Goal: Transaction & Acquisition: Purchase product/service

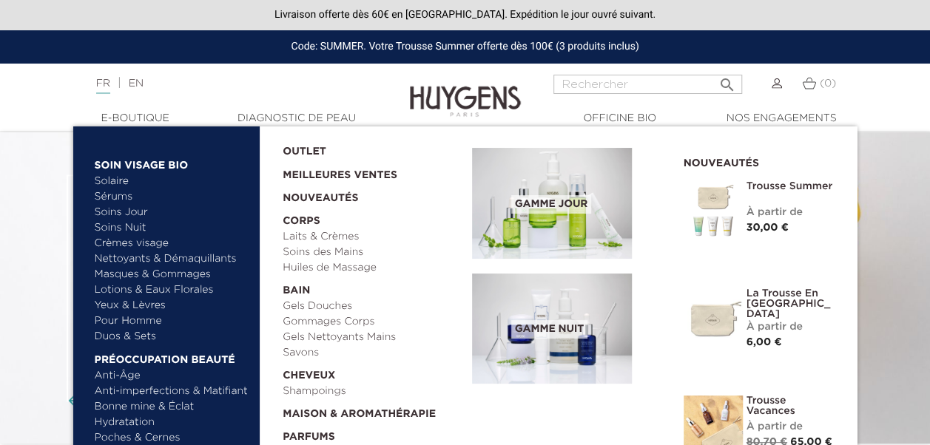
click at [136, 210] on link "Soins Jour" at bounding box center [172, 213] width 155 height 16
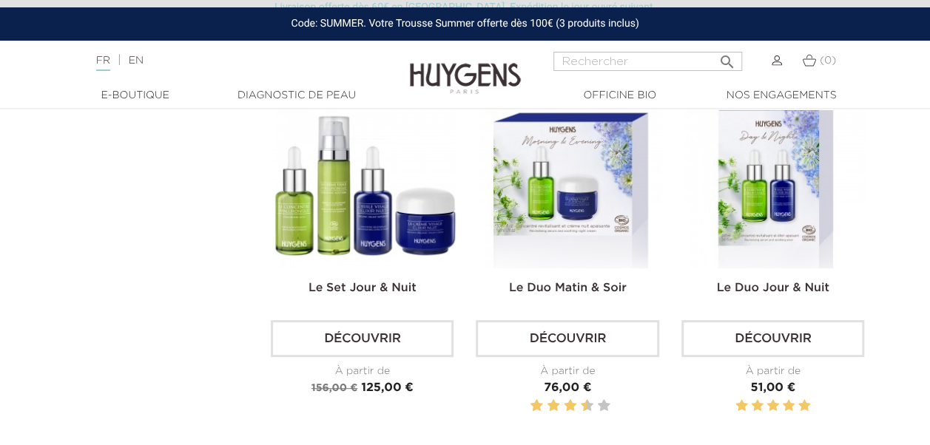
scroll to position [2850, 0]
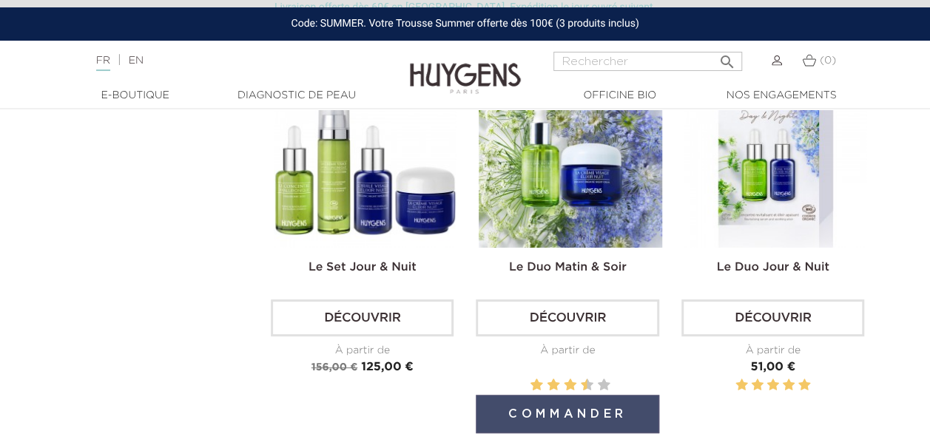
click at [543, 410] on button "Commander" at bounding box center [567, 414] width 183 height 38
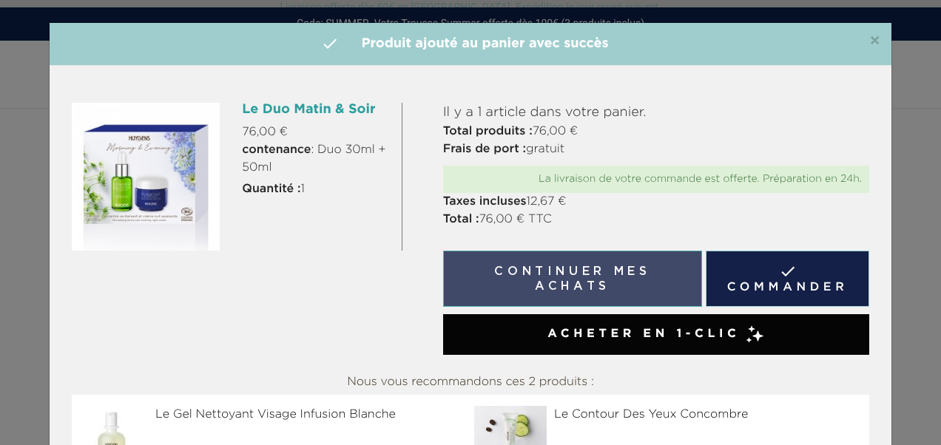
click at [631, 269] on button "Continuer mes achats" at bounding box center [572, 279] width 259 height 56
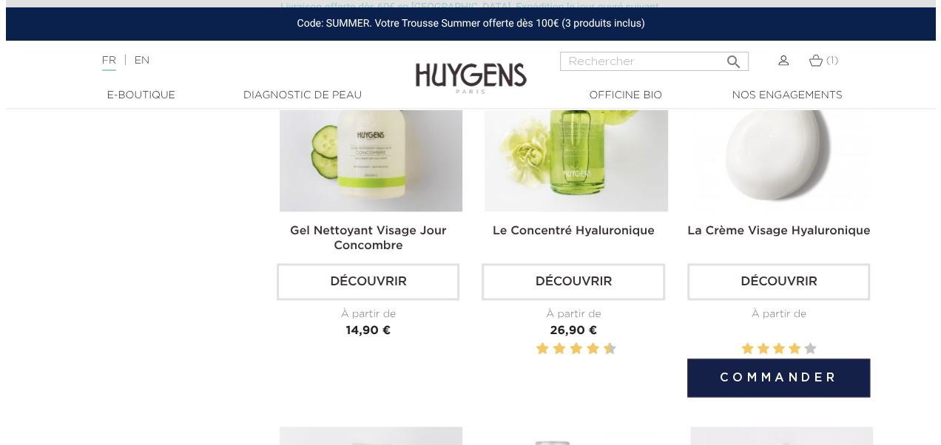
scroll to position [925, 0]
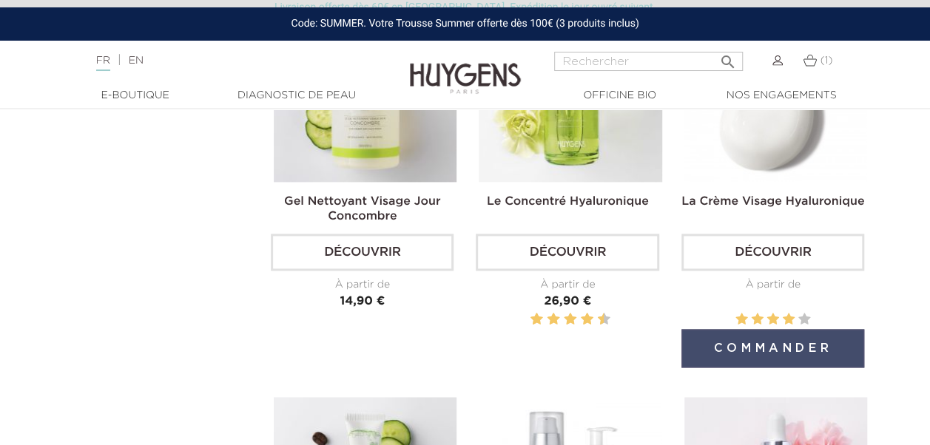
click at [744, 345] on button "Commander" at bounding box center [772, 348] width 183 height 38
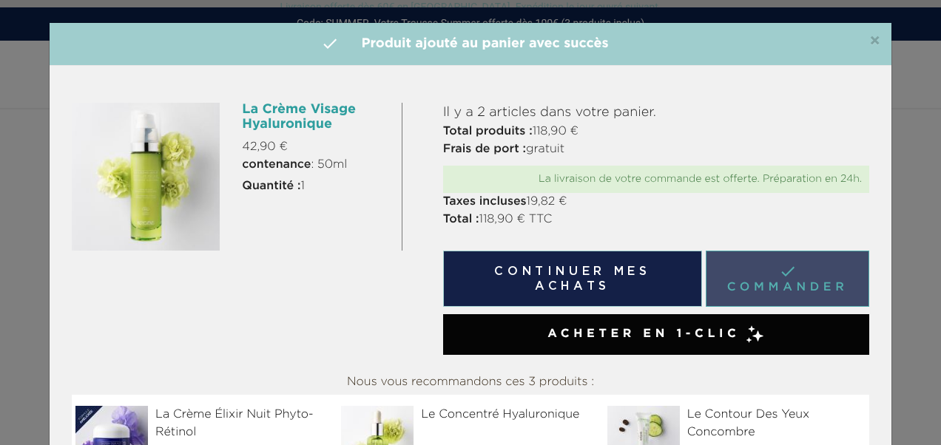
click at [792, 270] on link " Commander" at bounding box center [787, 279] width 163 height 56
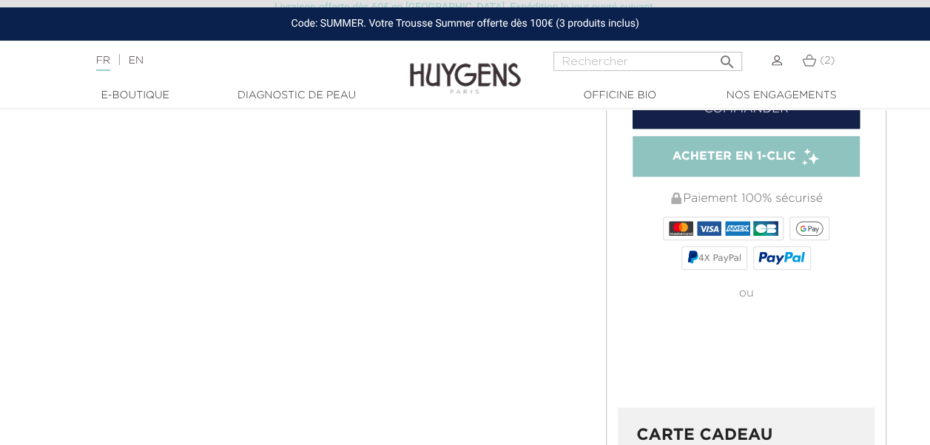
scroll to position [434, 0]
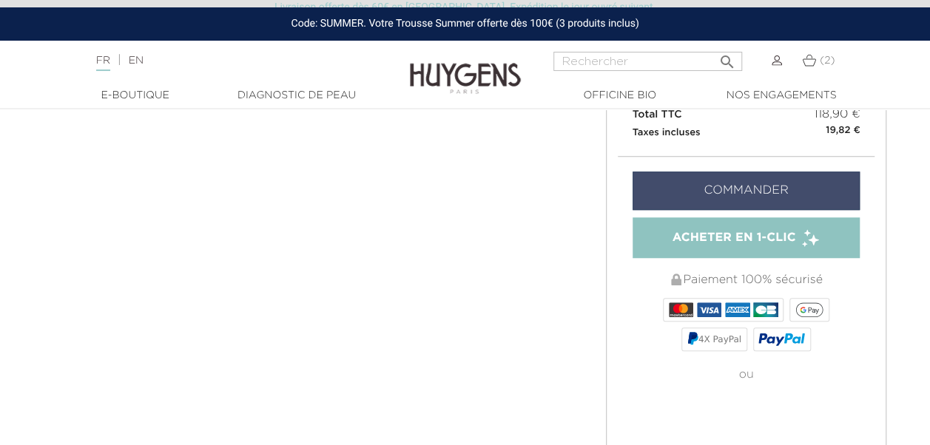
click at [714, 175] on link "Commander" at bounding box center [746, 191] width 228 height 38
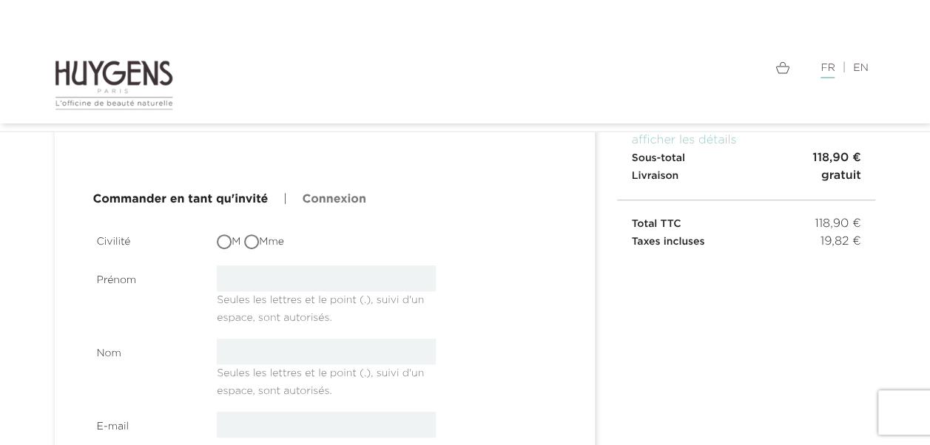
scroll to position [163, 0]
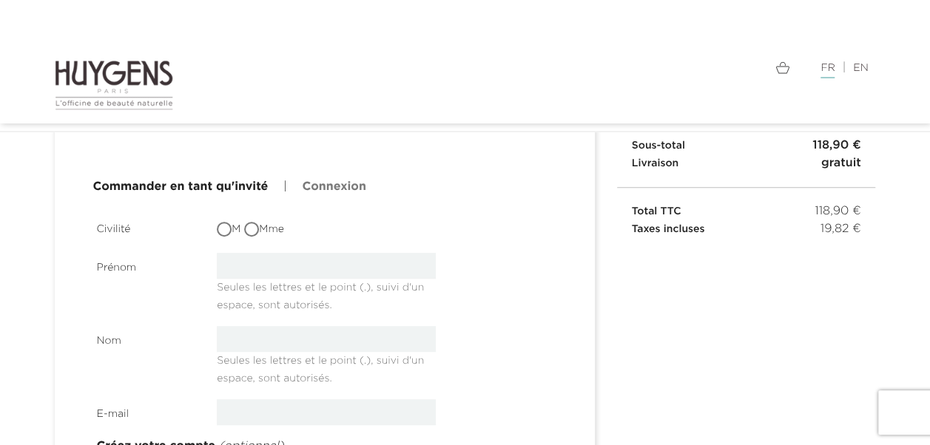
click at [254, 230] on input "Mme" at bounding box center [253, 230] width 15 height 15
radio input "true"
click at [274, 263] on input "text" at bounding box center [326, 266] width 219 height 26
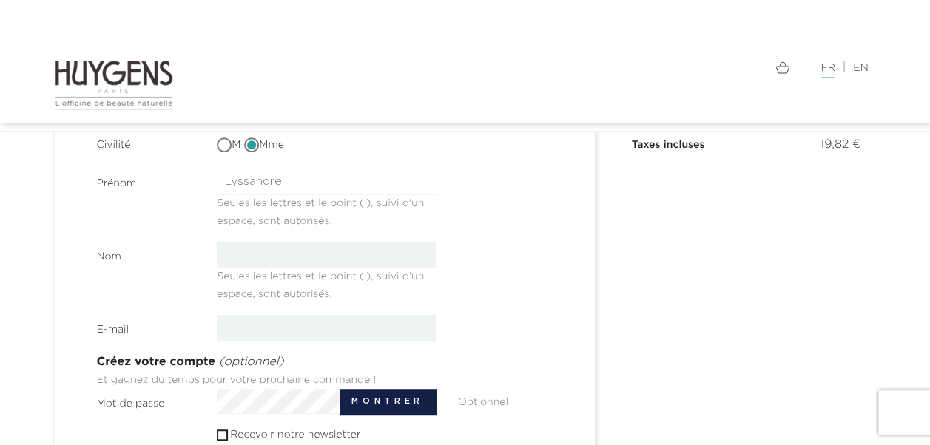
type input "Lyssandre"
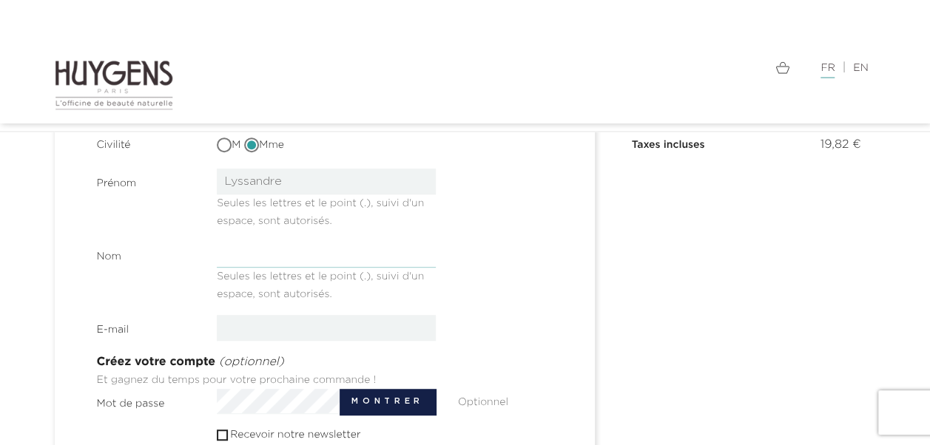
click at [335, 250] on input "text" at bounding box center [326, 255] width 219 height 26
type input "Bouvet"
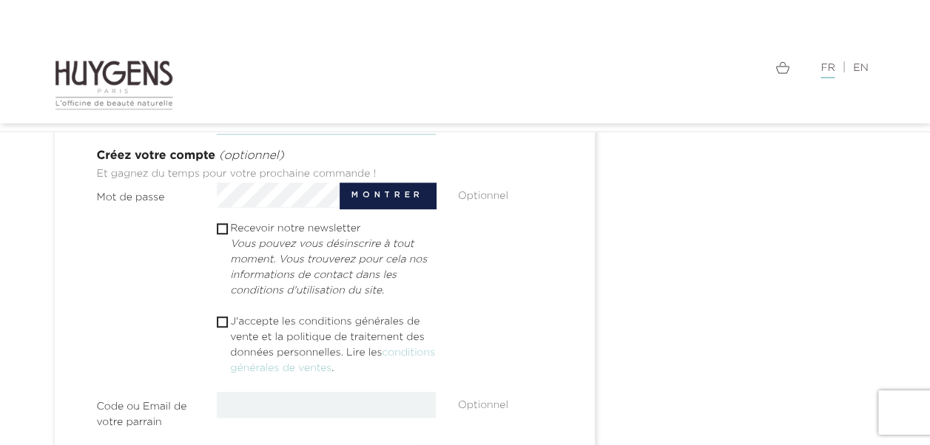
scroll to position [468, 0]
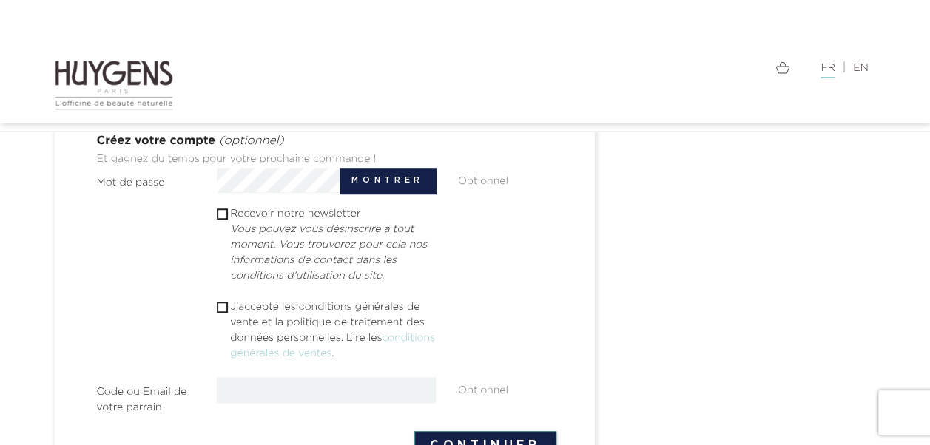
type input "chamalowette@gmail.com"
click at [223, 308] on input "checkbox" at bounding box center [222, 307] width 10 height 10
checkbox input "true"
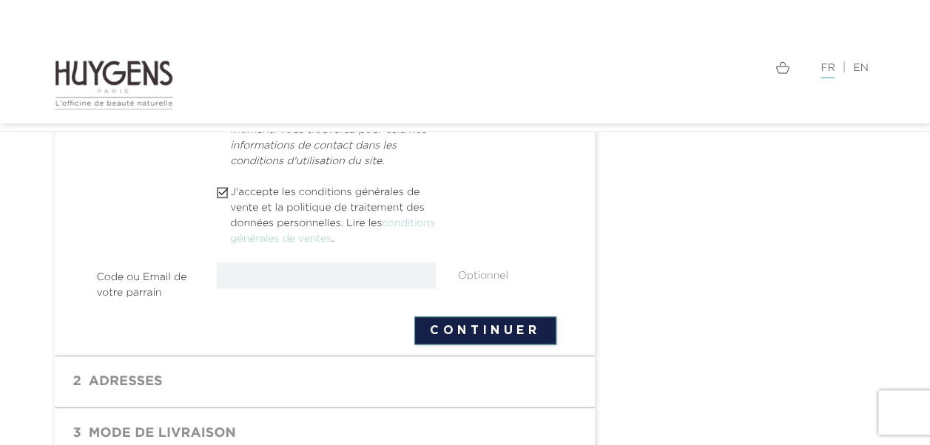
scroll to position [584, 0]
click at [447, 329] on button "Continuer" at bounding box center [485, 329] width 142 height 28
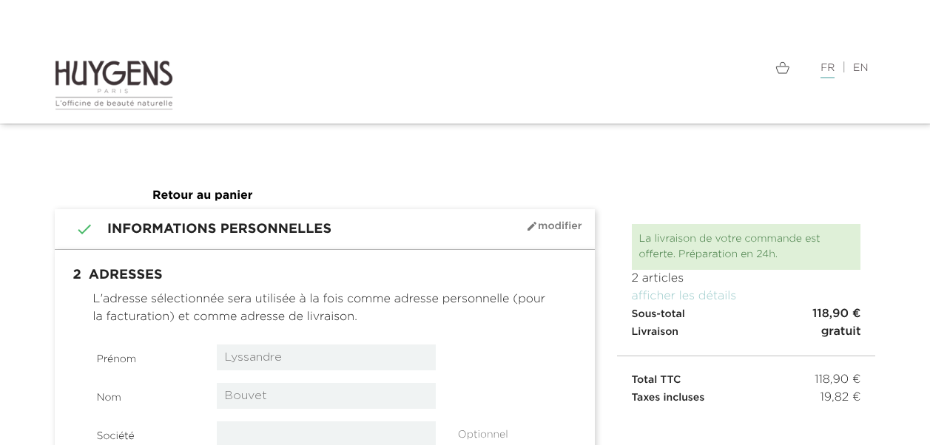
select select "8"
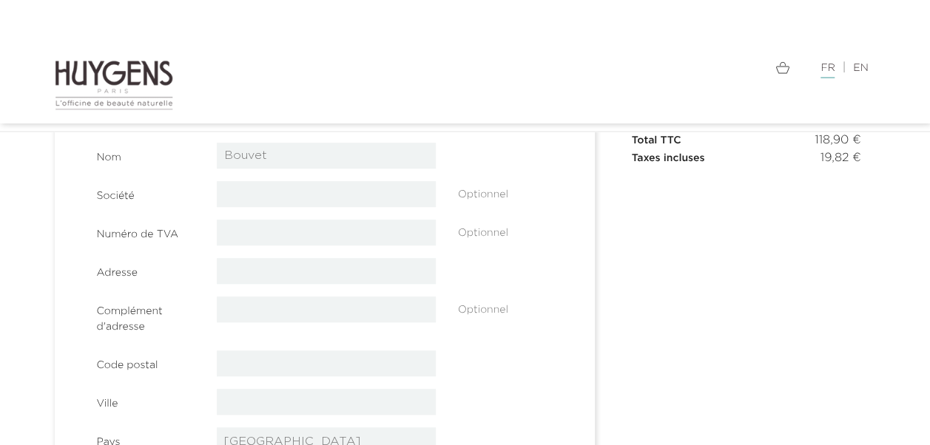
scroll to position [246, 0]
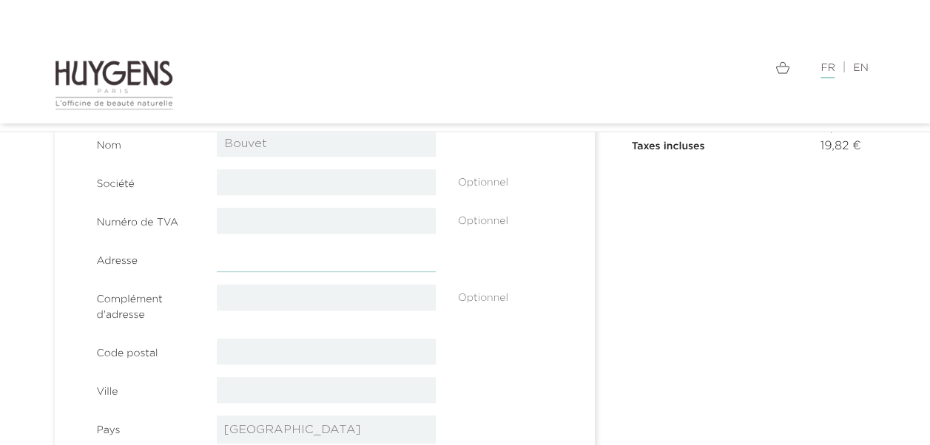
click at [325, 263] on input "text" at bounding box center [326, 259] width 219 height 26
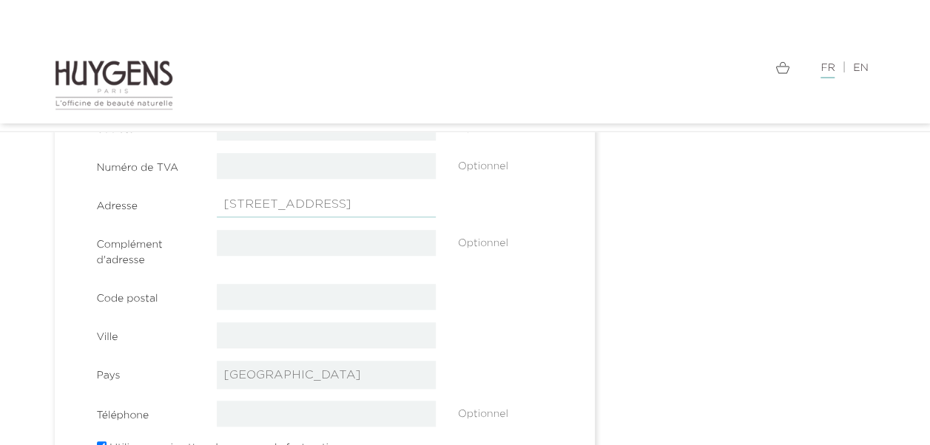
scroll to position [302, 0]
type input "[STREET_ADDRESS]"
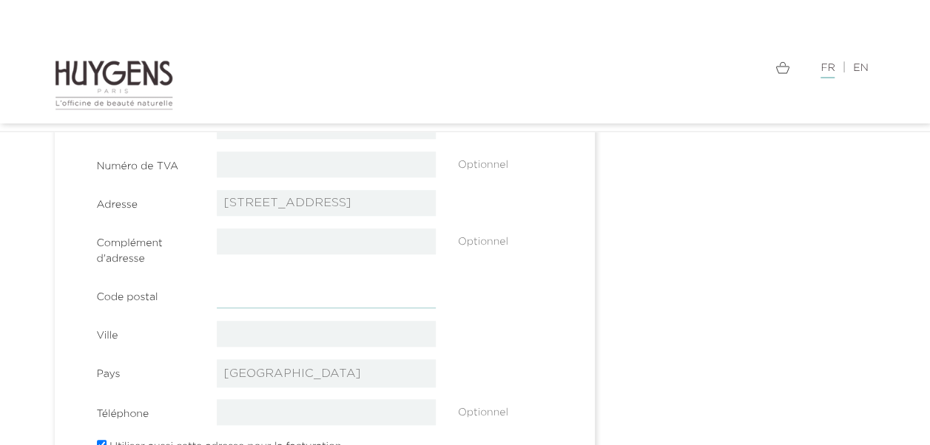
click at [283, 285] on input "text" at bounding box center [326, 296] width 219 height 26
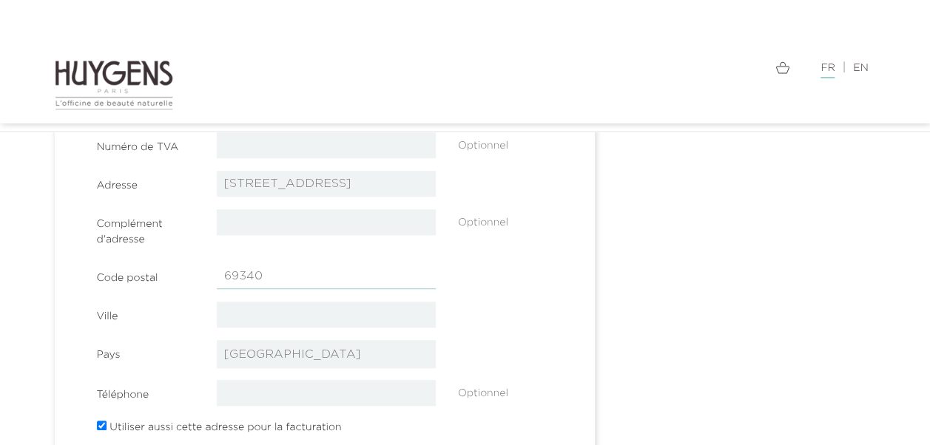
type input "69340"
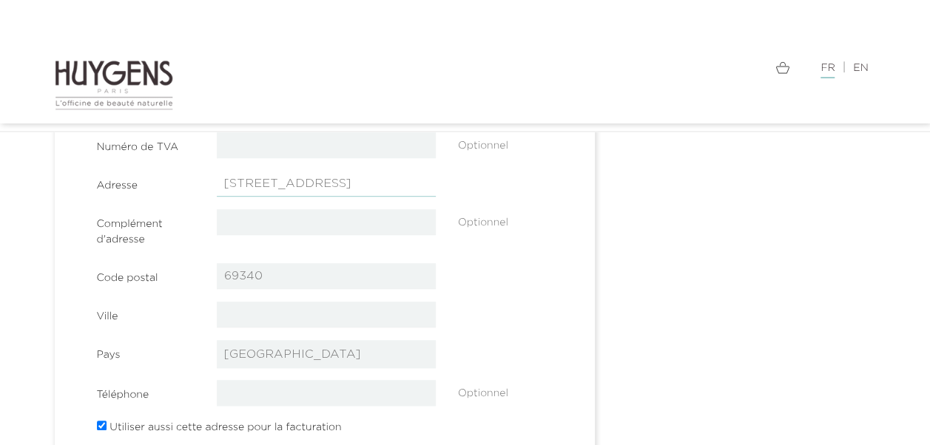
click at [281, 185] on input "23 rue de Béllissen" at bounding box center [326, 184] width 219 height 26
type input "23 rue de Béllissen"
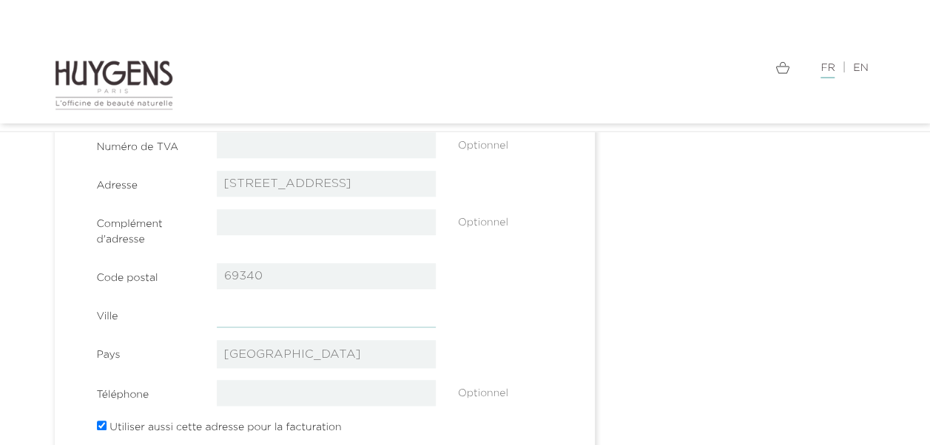
click at [251, 311] on input "text" at bounding box center [326, 315] width 219 height 26
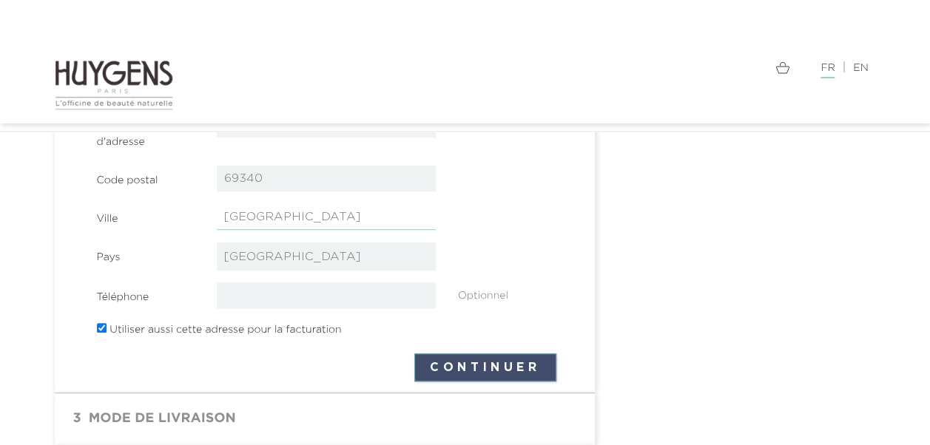
type input "Francheville"
click at [444, 370] on button "Continuer" at bounding box center [485, 367] width 142 height 28
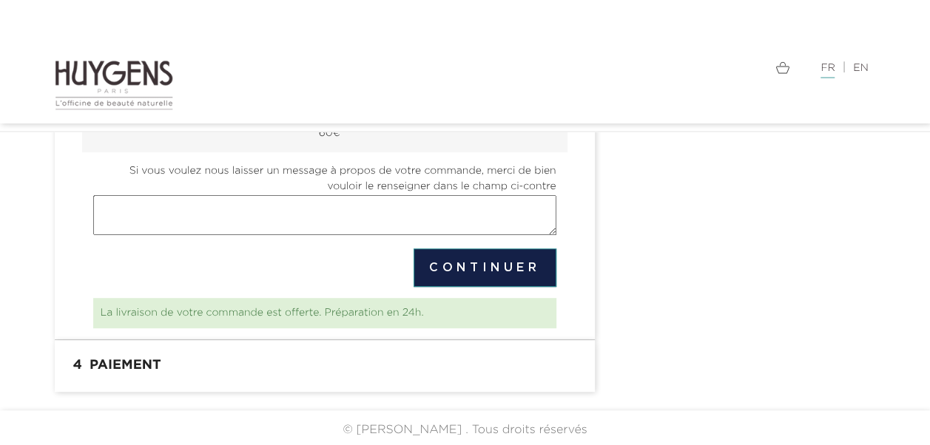
scroll to position [323, 0]
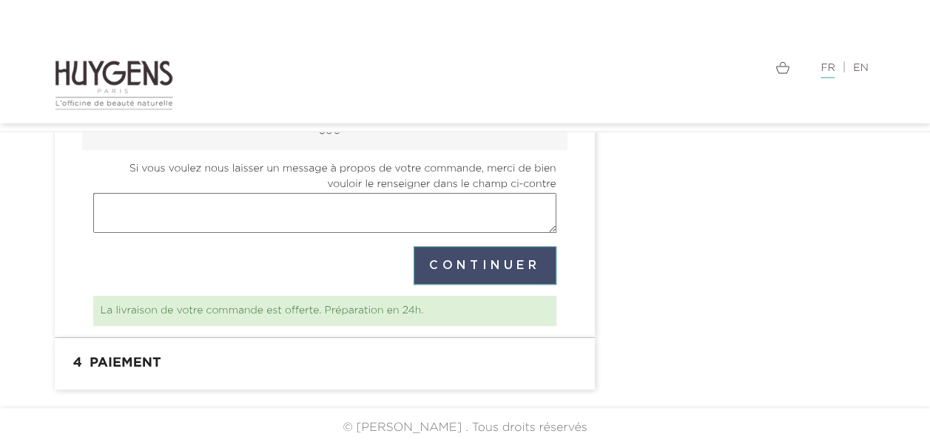
click at [457, 262] on button "Continuer" at bounding box center [484, 265] width 143 height 38
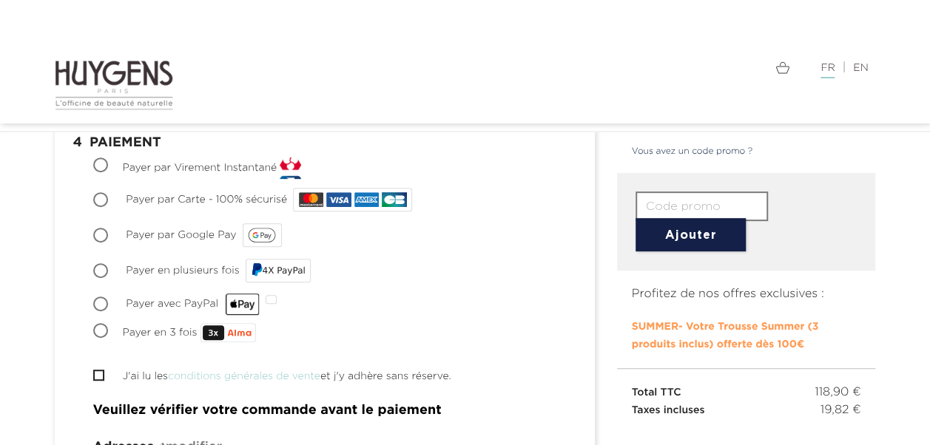
click at [102, 194] on input "Payer par Carte - 100% sécurisé" at bounding box center [102, 201] width 15 height 15
radio input "true"
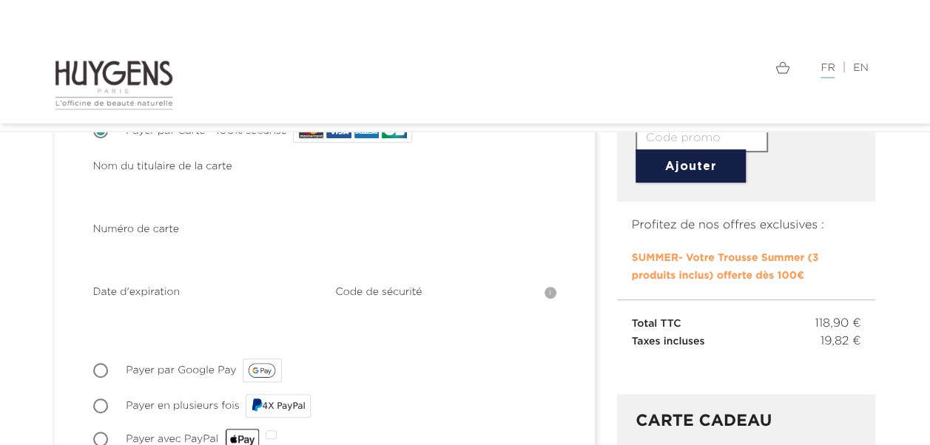
scroll to position [281, 0]
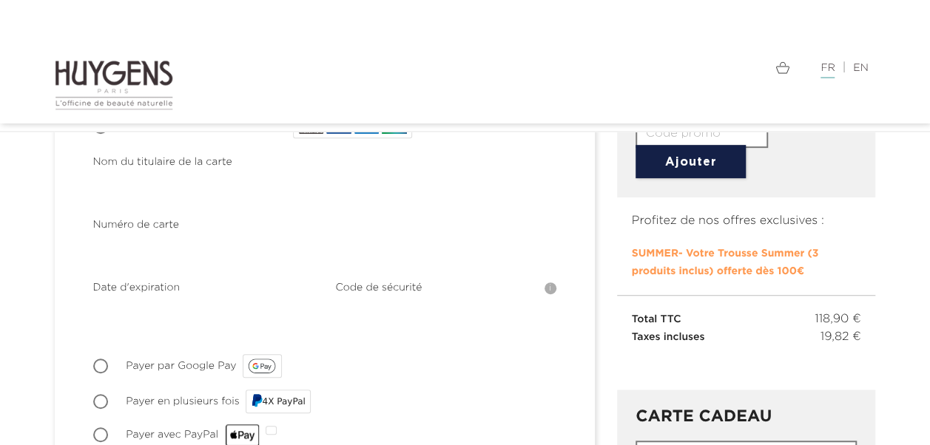
click at [457, 376] on div "Choisir Payer par Virement Instantané Payer par Virement Instantané est une sol…" at bounding box center [324, 278] width 463 height 389
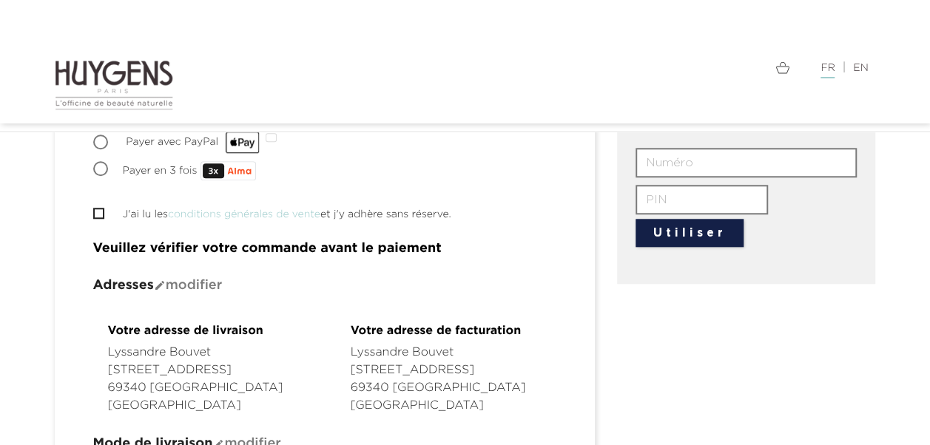
scroll to position [575, 0]
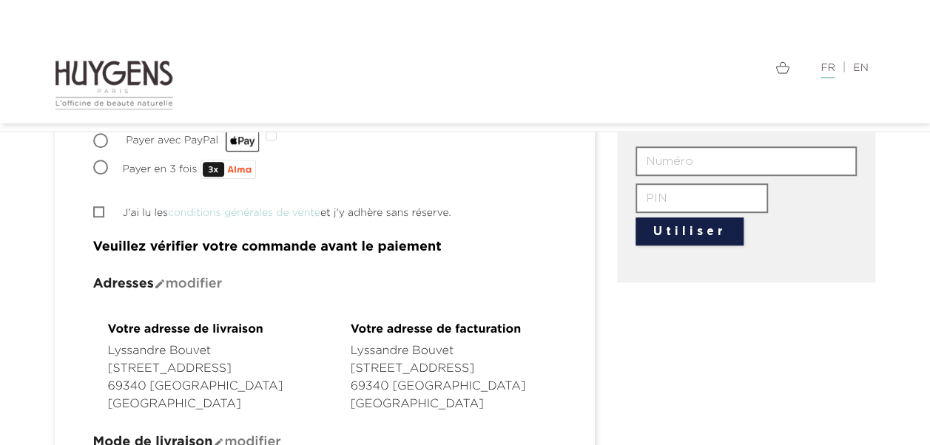
click at [96, 207] on input "J'ai lu les conditions générales de vente et j'y adhère sans réserve." at bounding box center [98, 212] width 10 height 10
checkbox input "true"
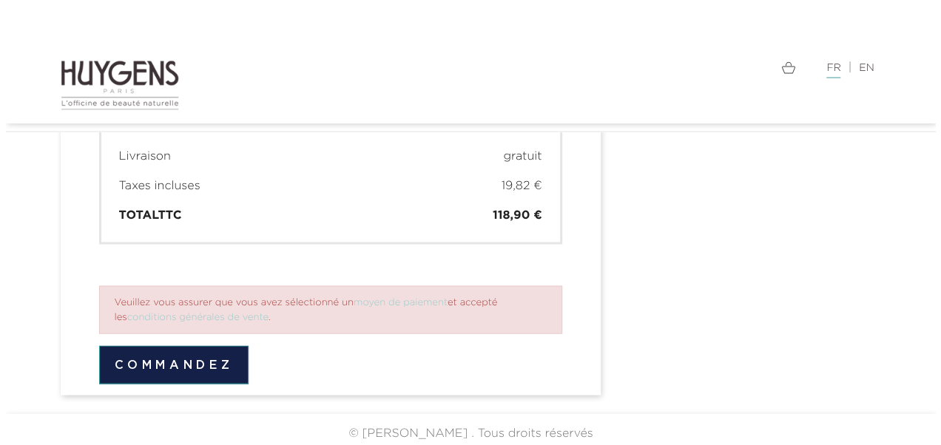
scroll to position [1248, 0]
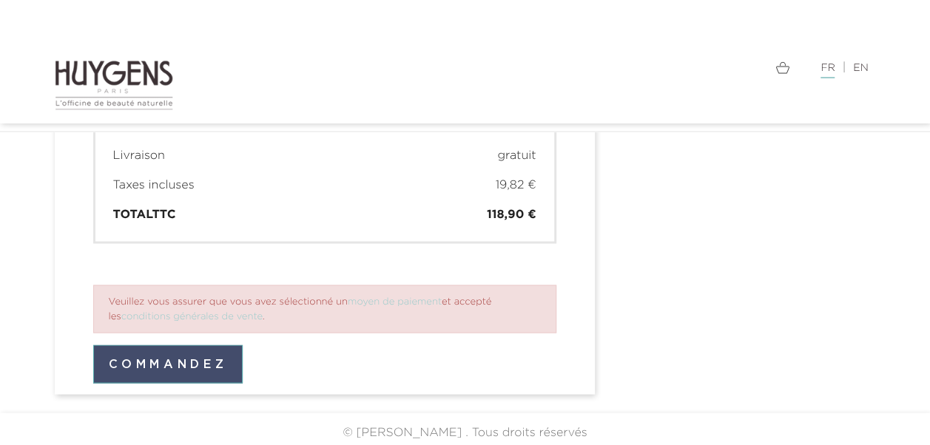
click at [127, 367] on button "Commandez" at bounding box center [168, 364] width 150 height 38
